Goal: Information Seeking & Learning: Learn about a topic

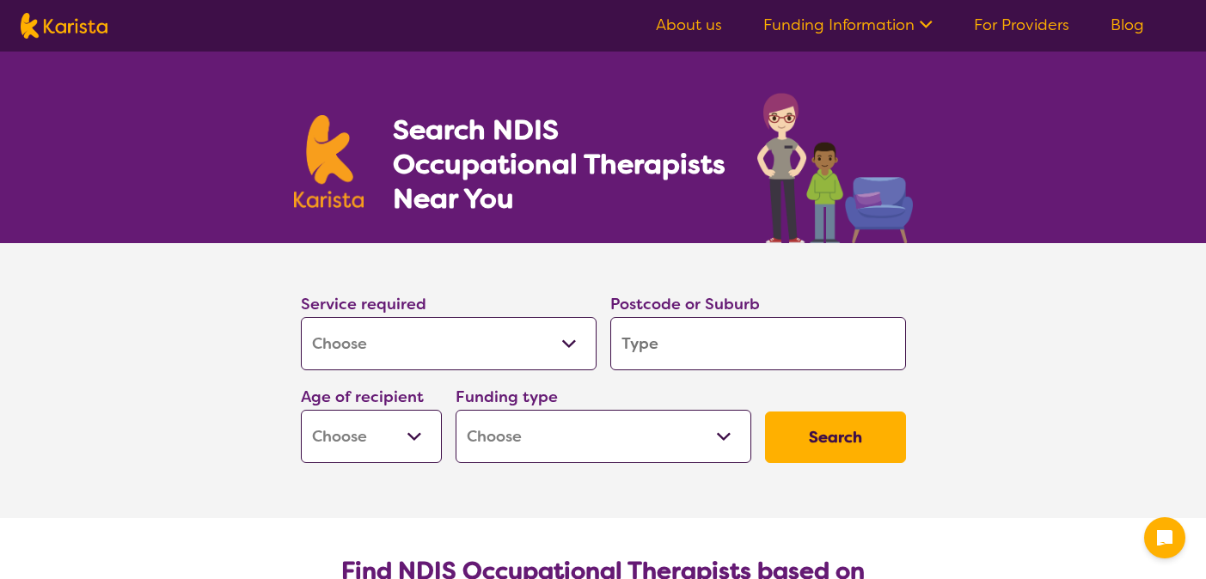
select select "[MEDICAL_DATA]"
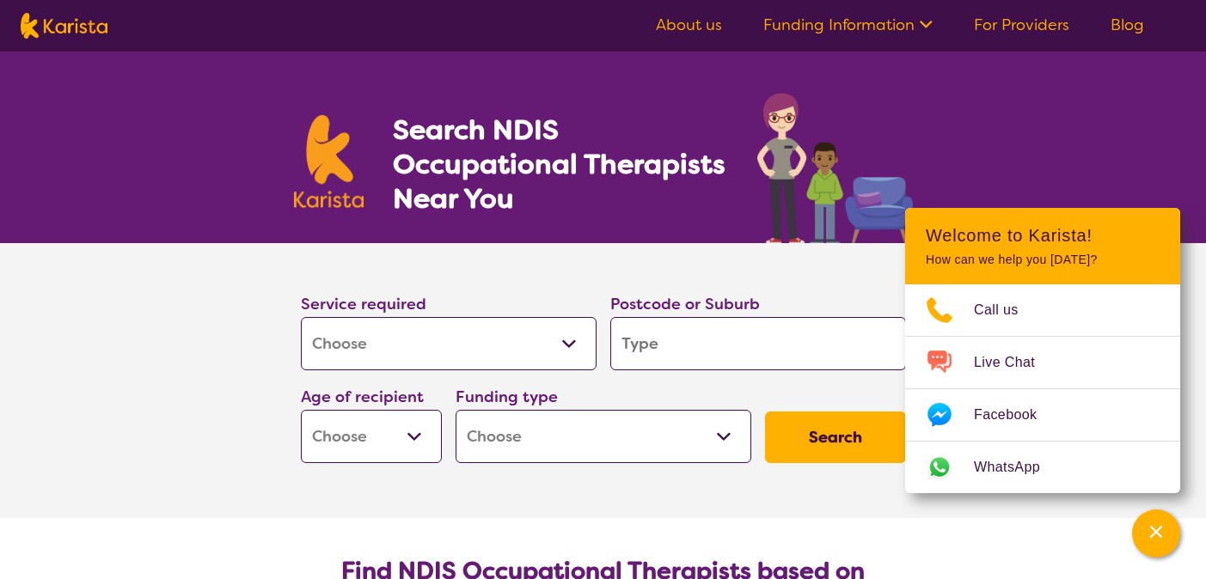
click at [566, 341] on select "Allied Health Assistant Assessment ([MEDICAL_DATA] or [MEDICAL_DATA]) Behaviour…" at bounding box center [449, 343] width 296 height 53
click at [658, 349] on input "search" at bounding box center [758, 343] width 296 height 53
type input "2431"
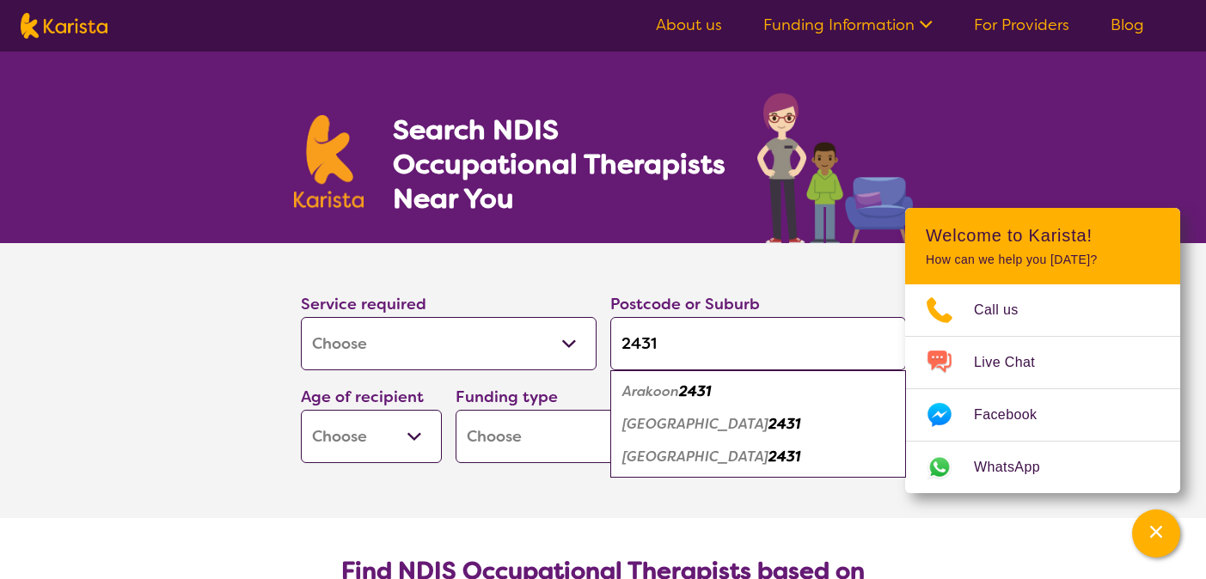
click at [410, 445] on select "Early Childhood - 0 to 9 Child - 10 to 11 Adolescent - 12 to 17 Adult - 18 to 6…" at bounding box center [371, 436] width 141 height 53
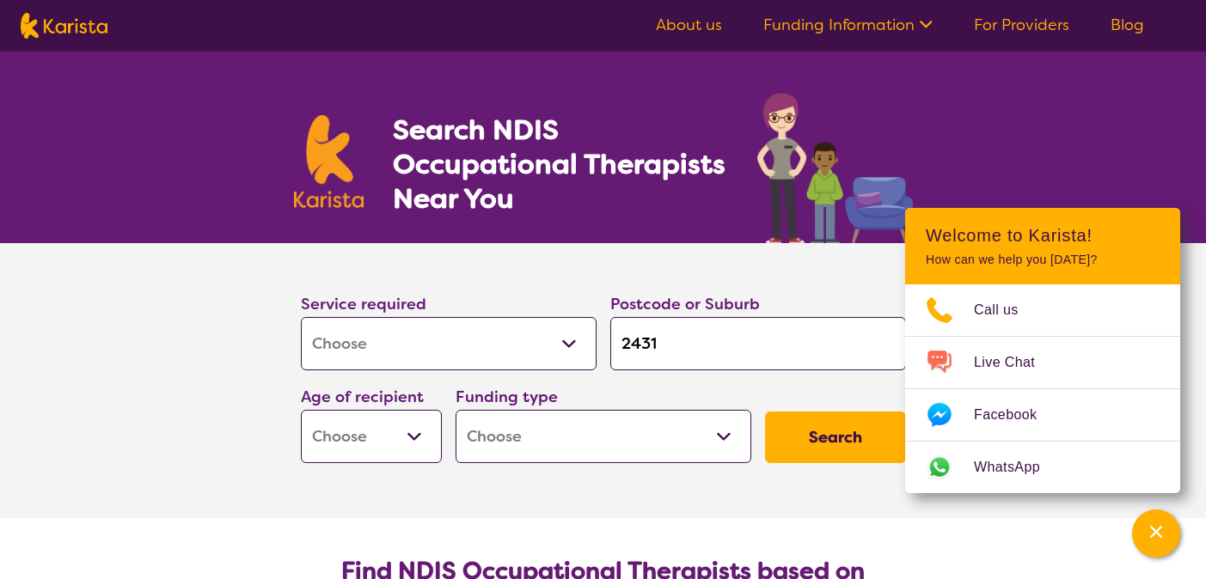
select select "AG"
click at [302, 415] on select "Early Childhood - 0 to 9 Child - 10 to 11 Adolescent - 12 to 17 Adult - 18 to 6…" at bounding box center [371, 436] width 141 height 53
select select "AG"
click at [725, 442] on select "Home Care Package (HCP) National Disability Insurance Scheme (NDIS) I don't know" at bounding box center [604, 436] width 296 height 53
select select "i-don-t-know"
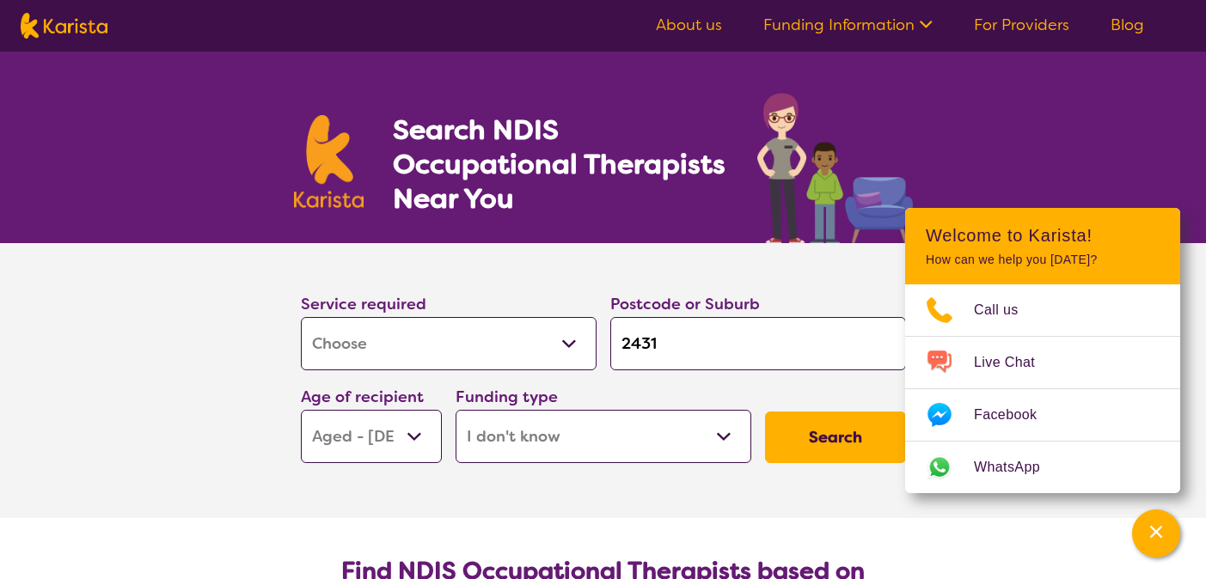
click at [456, 415] on select "Home Care Package (HCP) National Disability Insurance Scheme (NDIS) I don't know" at bounding box center [604, 436] width 296 height 53
select select "i-don-t-know"
click at [841, 439] on button "Search" at bounding box center [835, 438] width 141 height 52
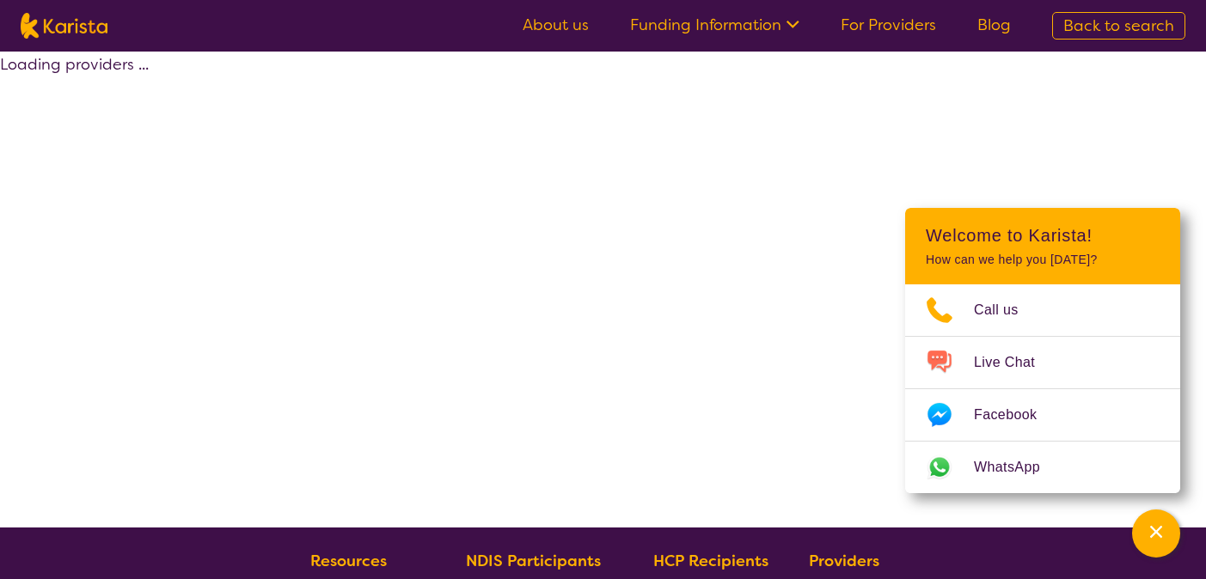
select select "[MEDICAL_DATA]"
select select "AG"
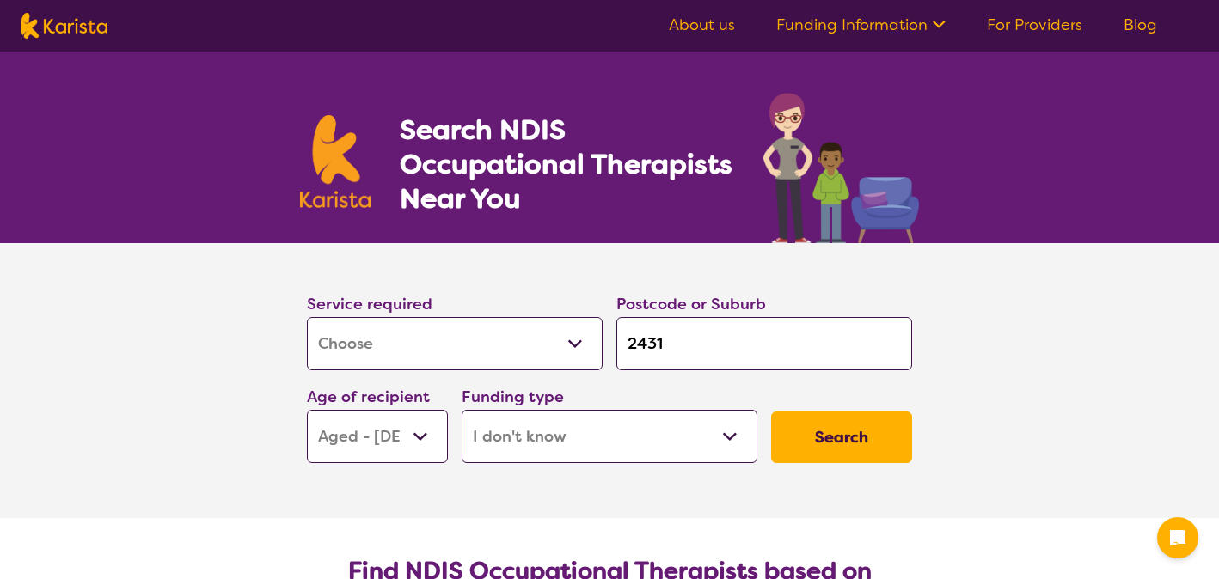
select select "[MEDICAL_DATA]"
select select "AG"
select select "i-don-t-know"
select select "[MEDICAL_DATA]"
select select "AG"
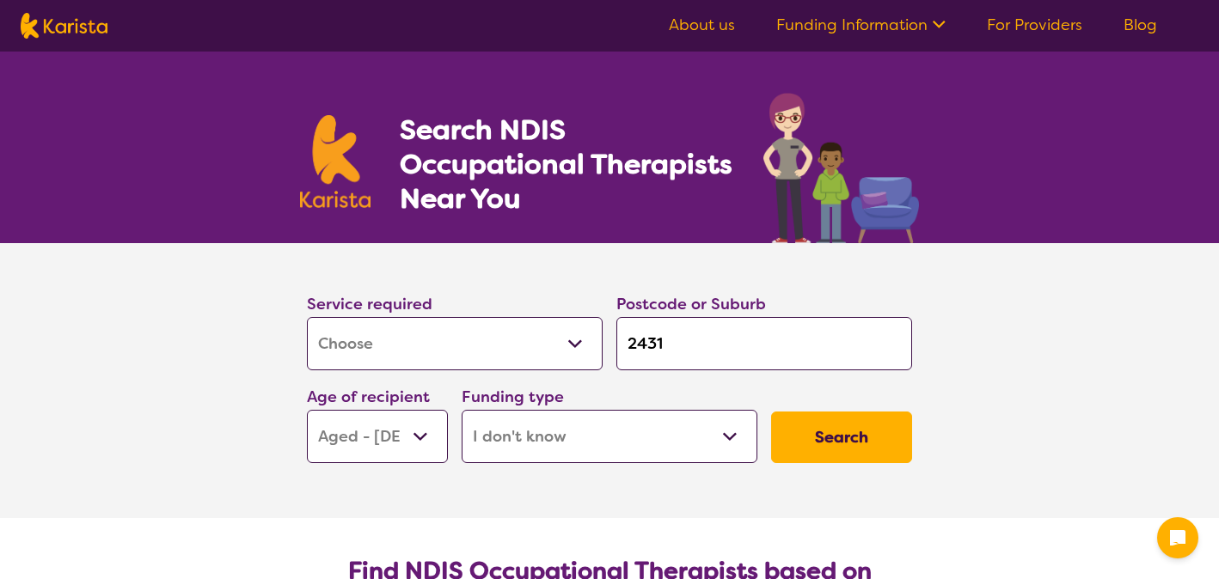
select select "i-don-t-know"
